Goal: Task Accomplishment & Management: Use online tool/utility

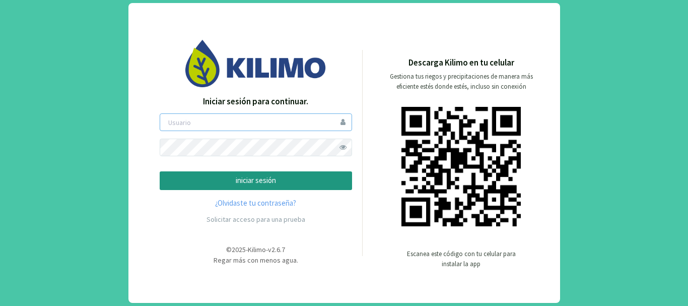
type input "saima"
click at [273, 185] on p "iniciar sesión" at bounding box center [255, 181] width 175 height 12
type input "saima"
click at [245, 177] on p "iniciar sesión" at bounding box center [255, 181] width 175 height 12
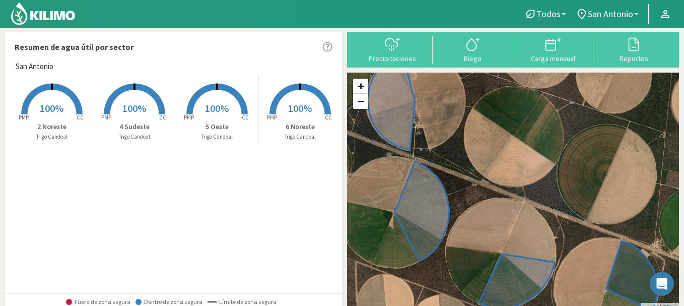
click at [50, 90] on icon at bounding box center [51, 99] width 61 height 31
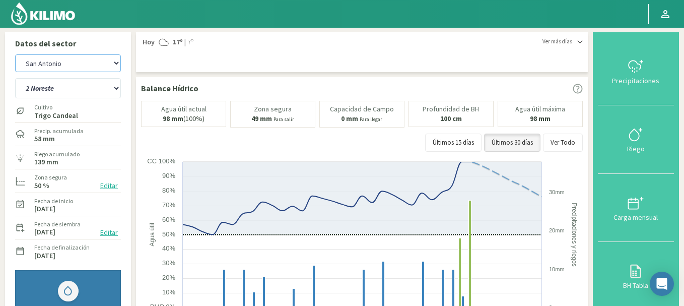
click at [83, 60] on select "San Antonio Santa Marta" at bounding box center [68, 63] width 106 height 18
click at [15, 54] on select "San Antonio Santa Marta" at bounding box center [68, 63] width 106 height 18
select select "3: Object"
select select "4: Object"
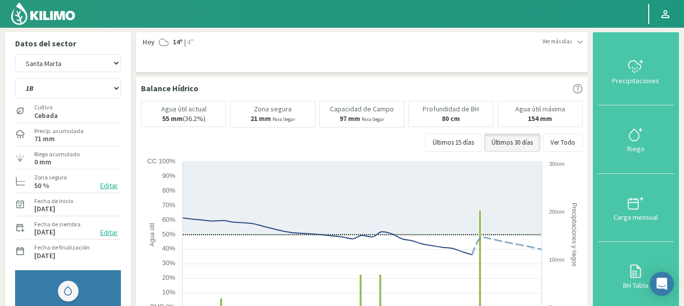
click at [52, 19] on img at bounding box center [43, 14] width 66 height 24
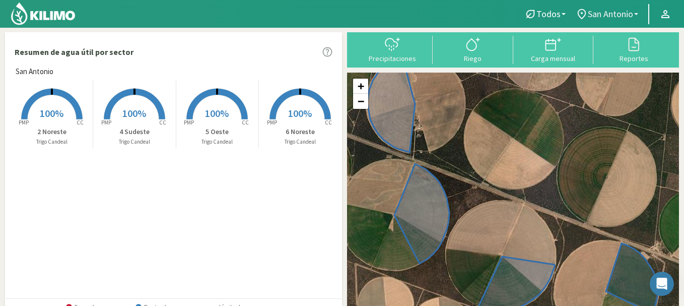
click at [618, 11] on span "San Antonio" at bounding box center [610, 14] width 45 height 11
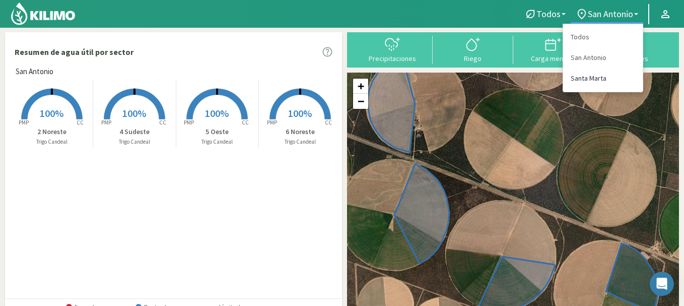
click at [593, 77] on link "Santa Marta" at bounding box center [603, 78] width 80 height 21
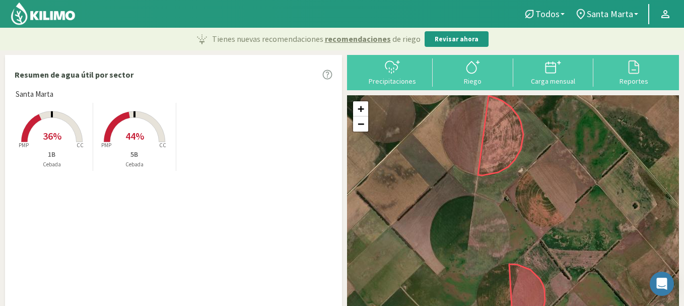
click at [64, 134] on rect at bounding box center [52, 143] width 81 height 81
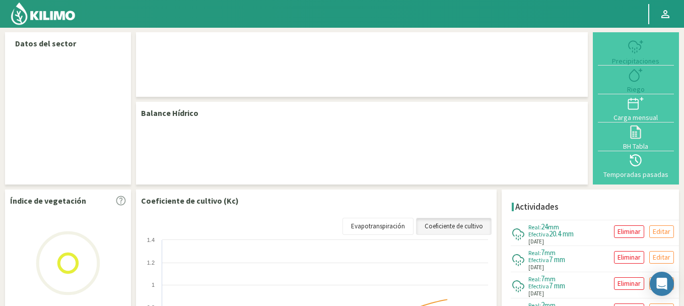
select select "1: Object"
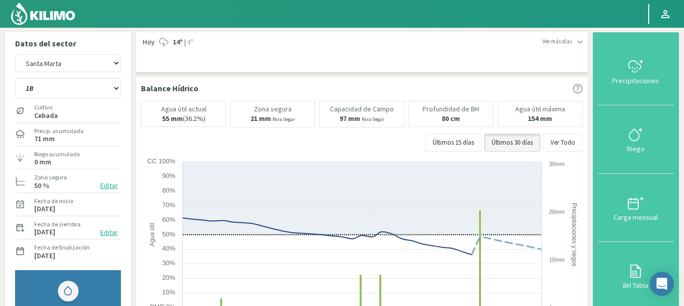
click at [144, 138] on div "Últimos 15 días Últimos 30 días Ver Todo" at bounding box center [362, 142] width 442 height 18
click at [47, 91] on select "1B 5B" at bounding box center [68, 88] width 106 height 20
select select "1: Object"
click at [15, 78] on select "1B 5B" at bounding box center [68, 88] width 106 height 20
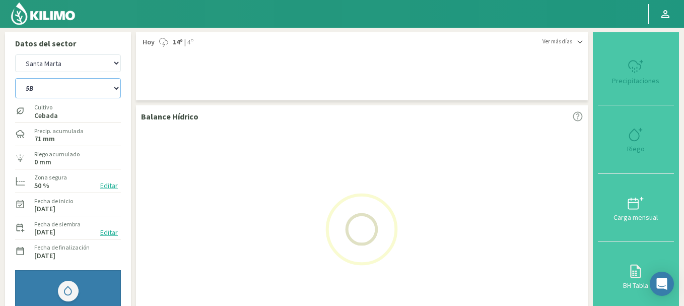
select select "3: Object"
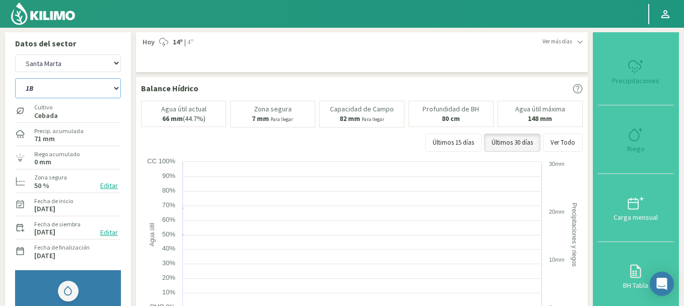
select select "3: Object"
